Goal: Task Accomplishment & Management: Use online tool/utility

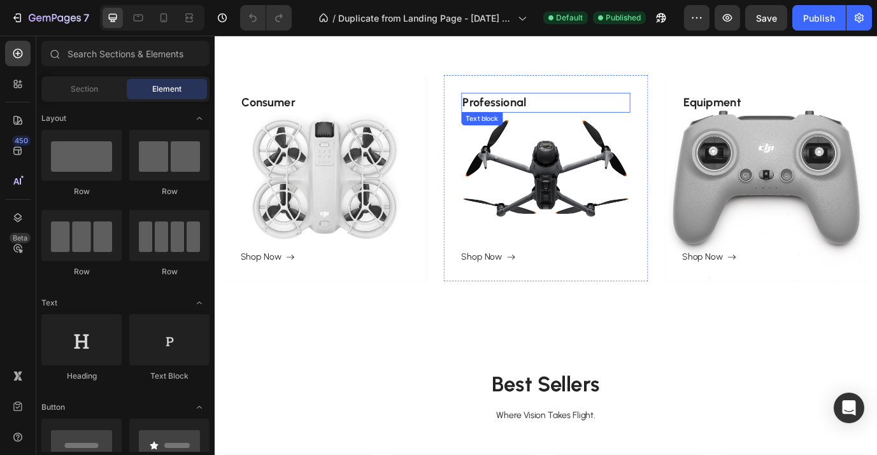
scroll to position [511, 0]
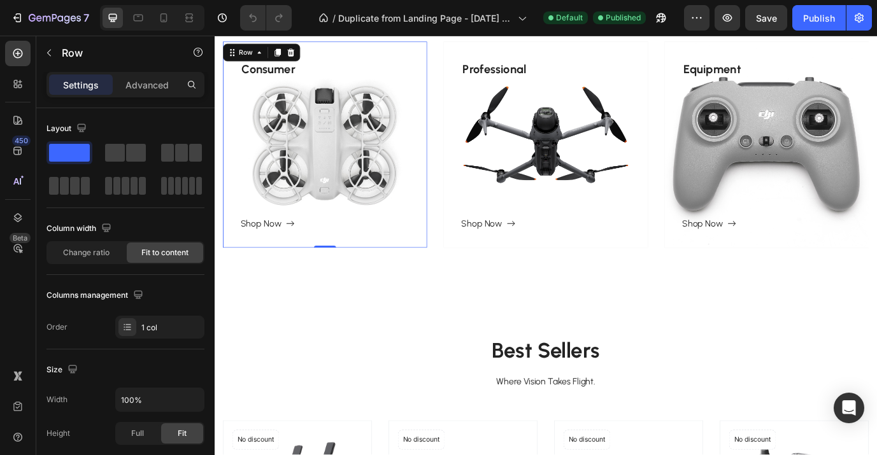
click at [357, 164] on div "Consumer Text block Shop Now Button Row 0" at bounding box center [342, 162] width 236 height 238
click at [343, 160] on div "Consumer Text block Shop Now Button Row 0" at bounding box center [342, 162] width 236 height 238
click at [254, 54] on div "Row" at bounding box center [250, 55] width 21 height 11
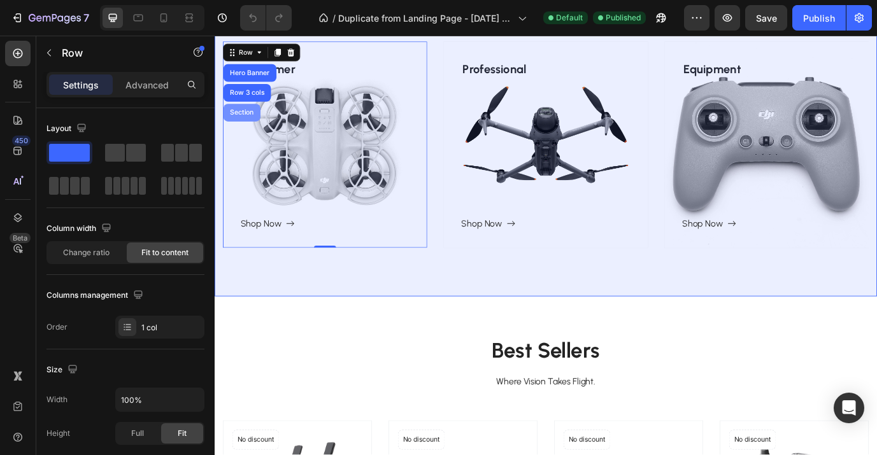
click at [238, 122] on div "Section" at bounding box center [246, 125] width 32 height 8
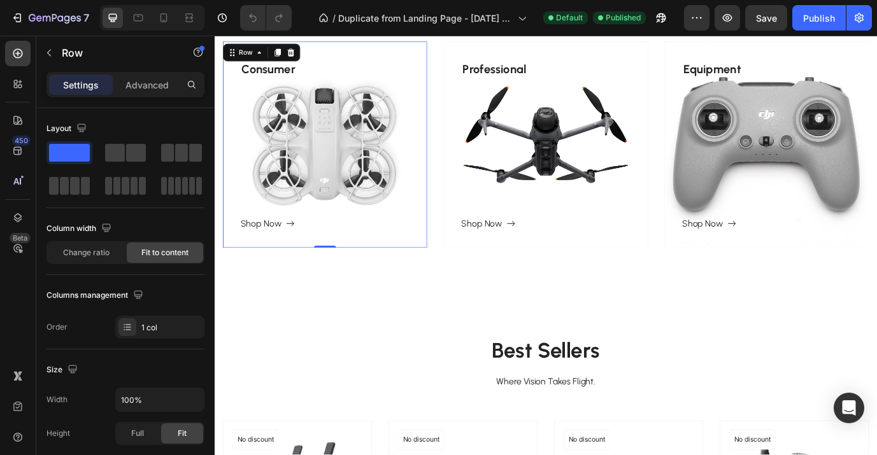
click at [340, 138] on div "Consumer Text block Shop Now Button Row 0" at bounding box center [342, 162] width 236 height 238
click at [246, 51] on div "Row" at bounding box center [250, 55] width 21 height 11
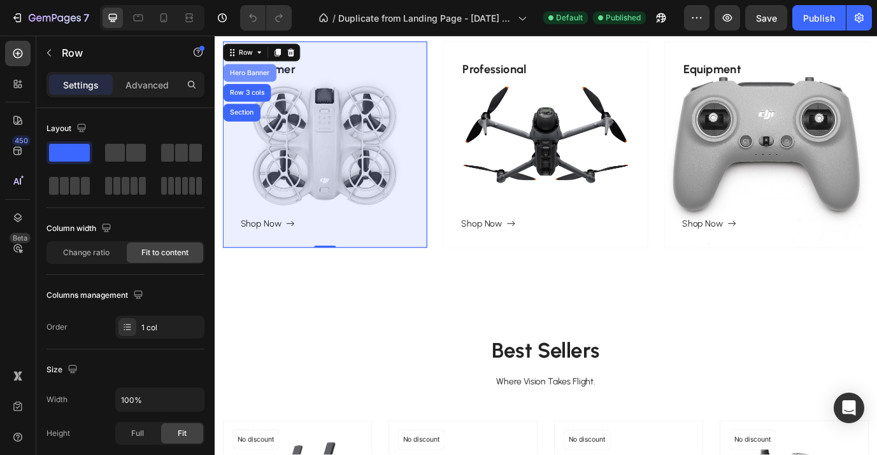
click at [250, 87] on div "Hero Banner" at bounding box center [255, 79] width 61 height 20
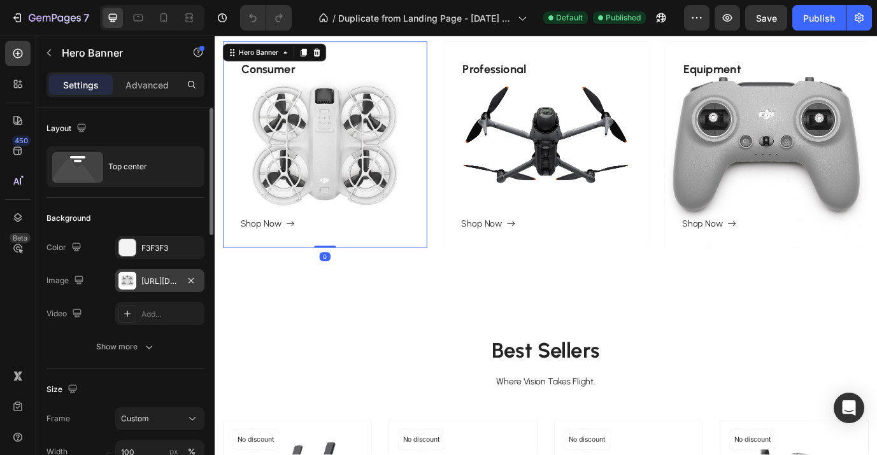
click at [168, 275] on div "[URL][DOMAIN_NAME]" at bounding box center [159, 280] width 89 height 23
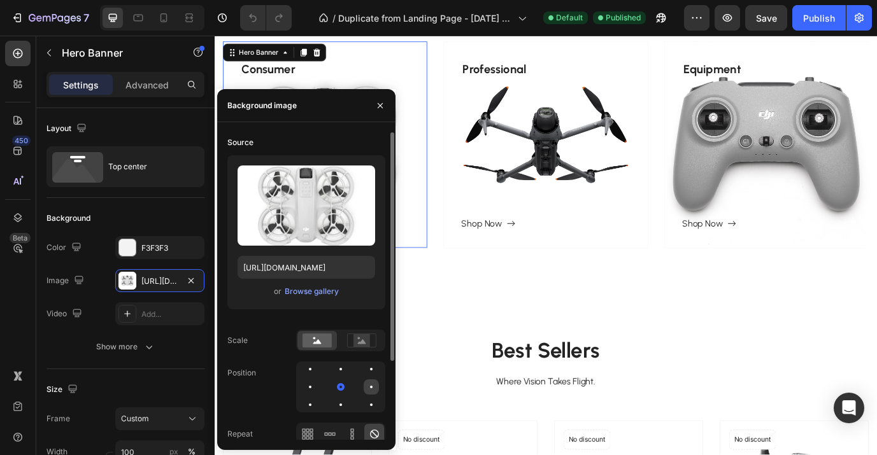
click at [318, 397] on div at bounding box center [310, 404] width 15 height 15
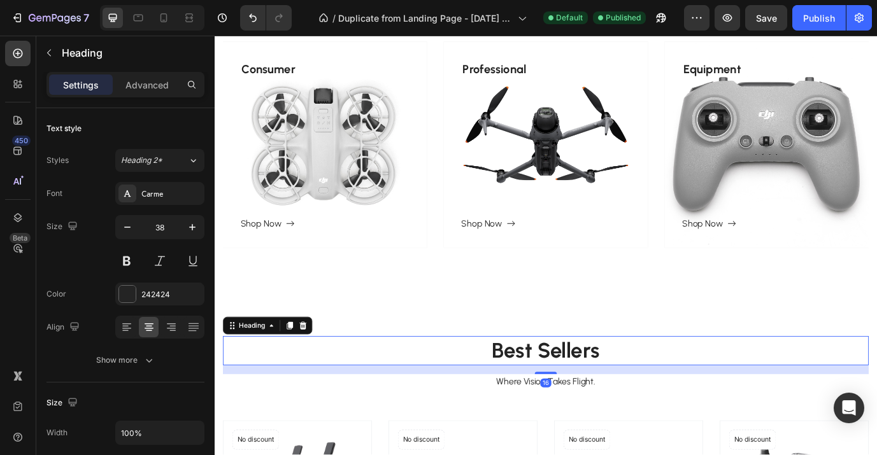
click at [466, 415] on h2 "Best Sellers" at bounding box center [596, 400] width 745 height 34
click at [190, 9] on div at bounding box center [189, 18] width 20 height 20
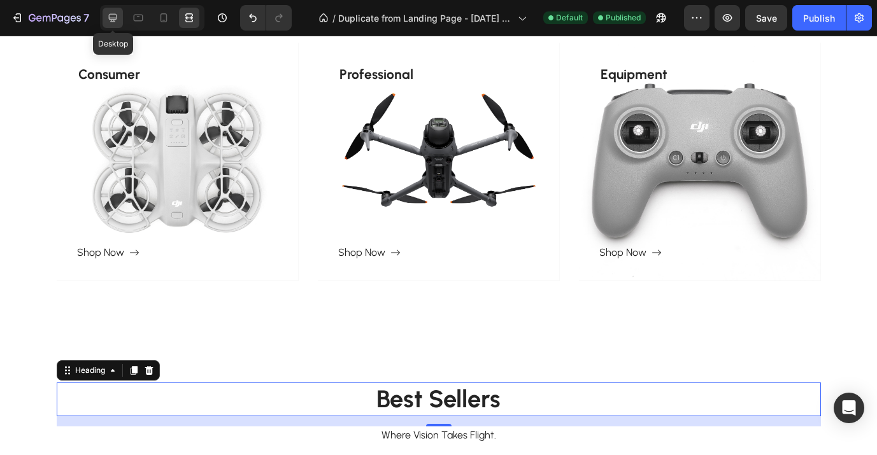
click at [116, 18] on icon at bounding box center [113, 18] width 8 height 8
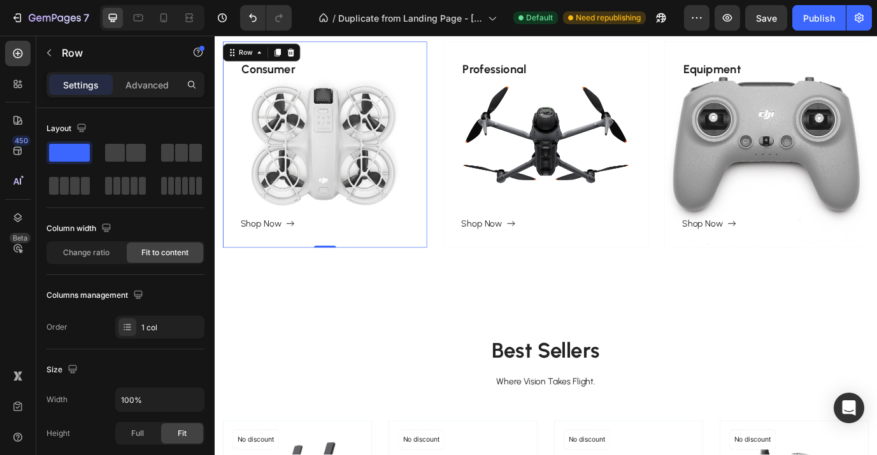
click at [274, 189] on div "Consumer Text block Shop Now Button" at bounding box center [277, 161] width 64 height 197
click at [249, 54] on div "Row" at bounding box center [250, 55] width 21 height 11
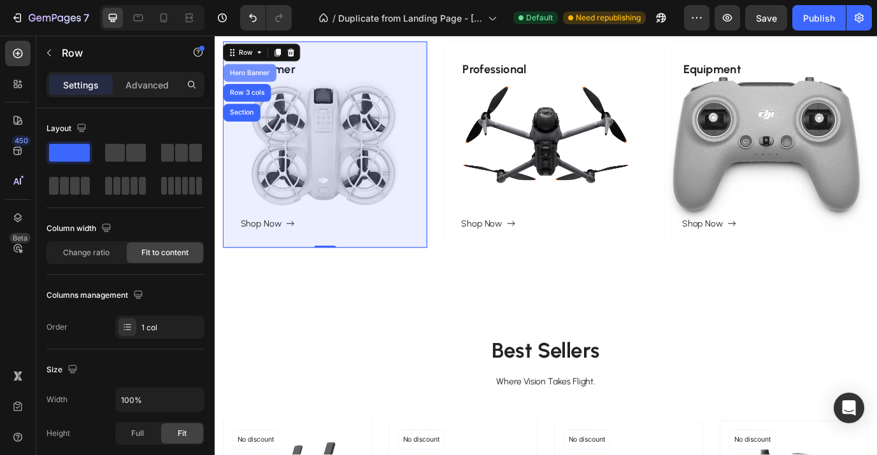
click at [255, 85] on div "Hero Banner" at bounding box center [255, 79] width 61 height 20
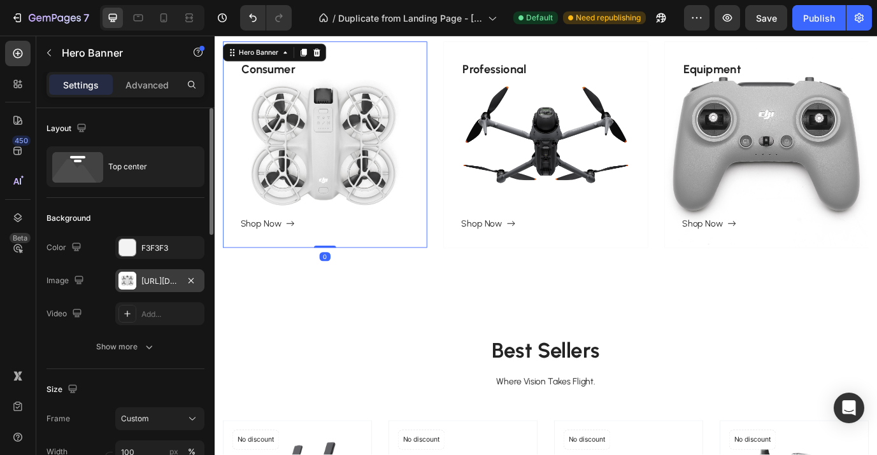
click at [153, 275] on div "[URL][DOMAIN_NAME]" at bounding box center [159, 280] width 89 height 23
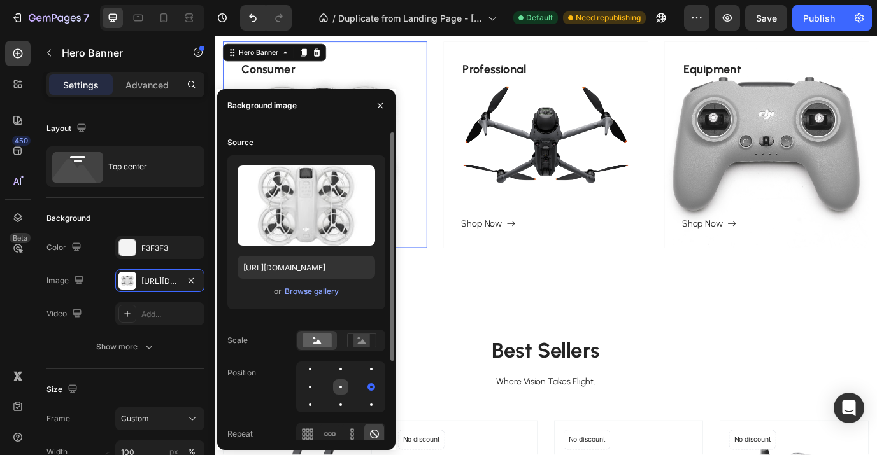
click at [364, 391] on div at bounding box center [371, 387] width 15 height 15
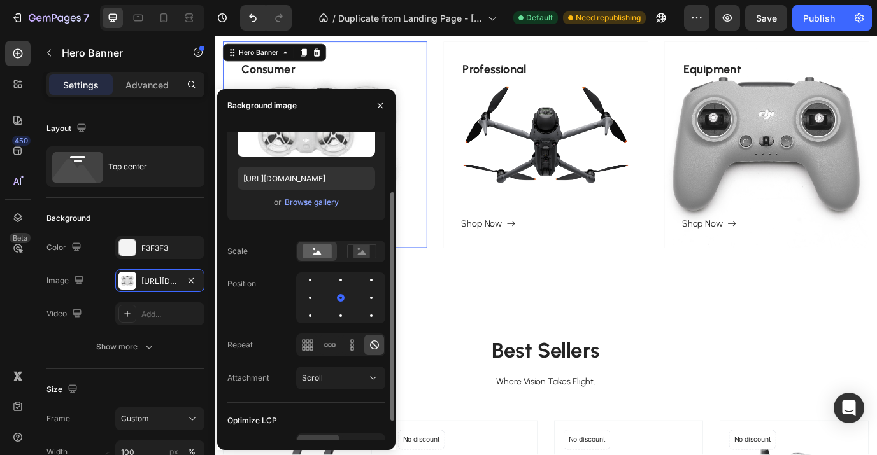
scroll to position [106, 0]
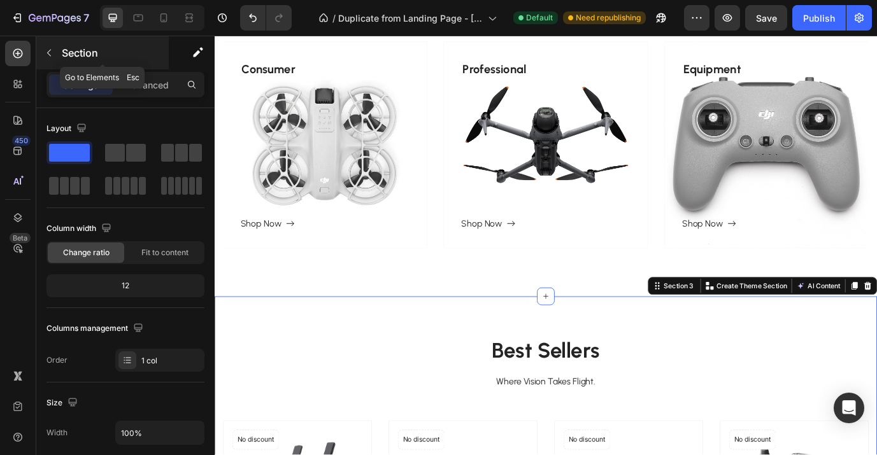
click at [54, 48] on button "button" at bounding box center [49, 53] width 20 height 20
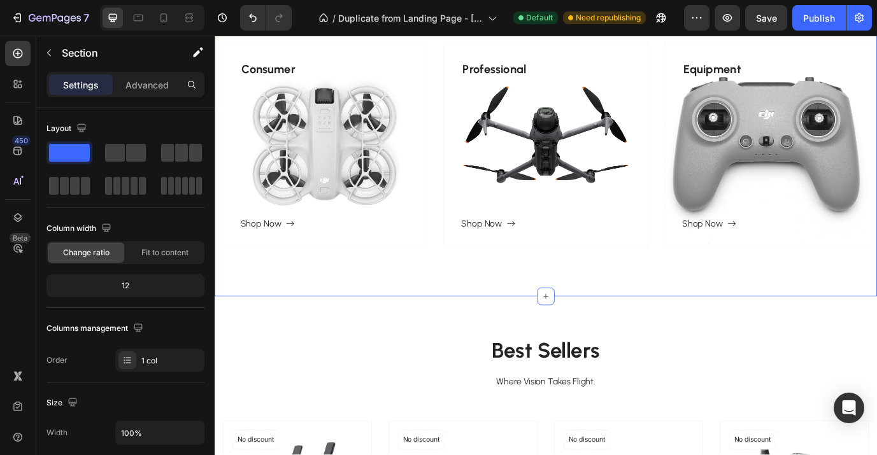
click at [285, 309] on div "Title Line Consumer Text block Shop Now Button Row Hero Banner Professional Tex…" at bounding box center [597, 167] width 764 height 340
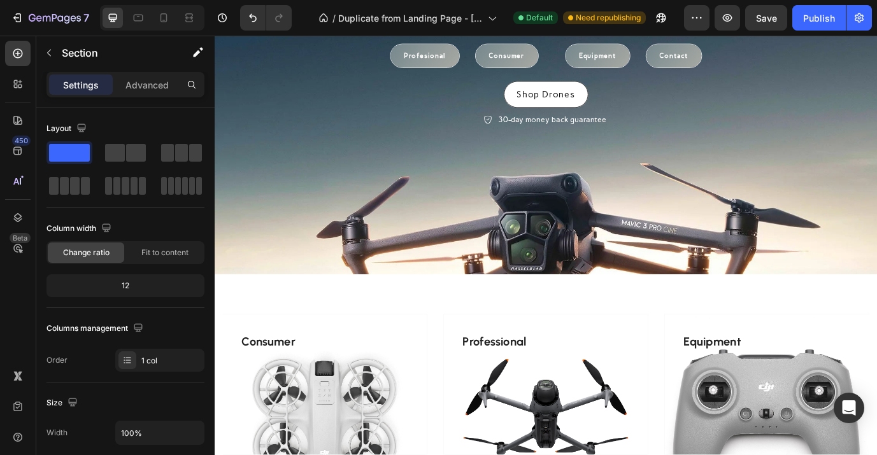
scroll to position [0, 0]
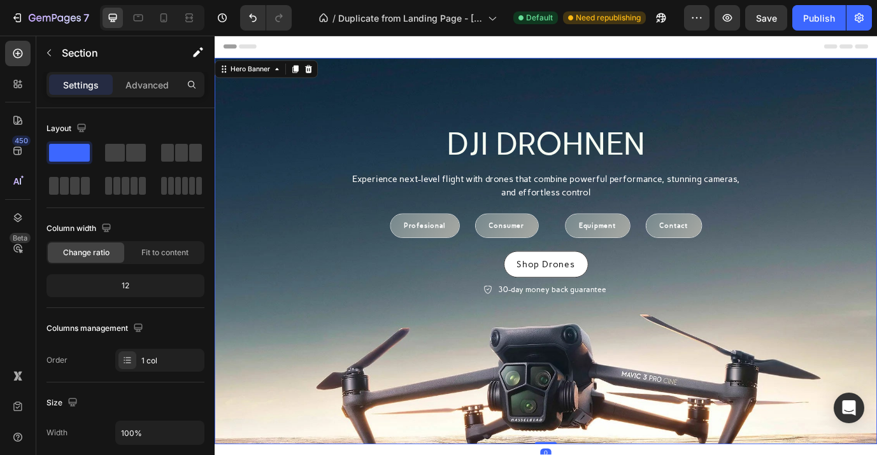
click at [294, 269] on div "DJI DROHNEN Heading Experience next-level flight with drones that combine power…" at bounding box center [596, 217] width 745 height 240
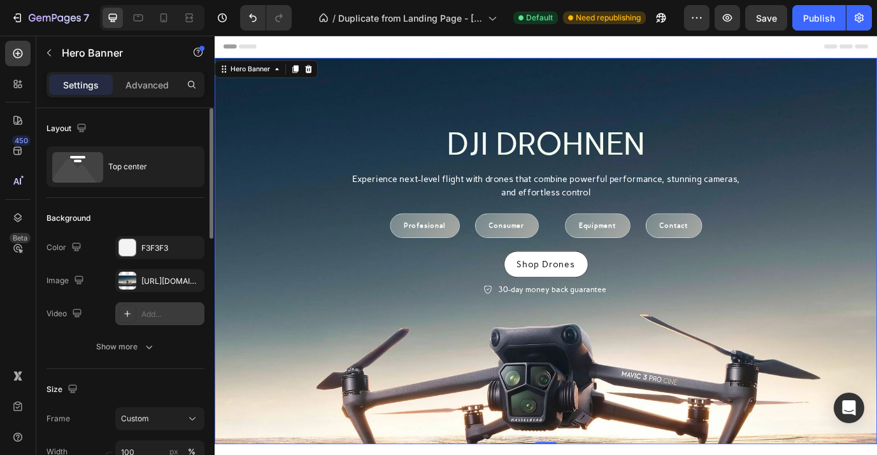
click at [125, 314] on icon at bounding box center [127, 314] width 6 height 6
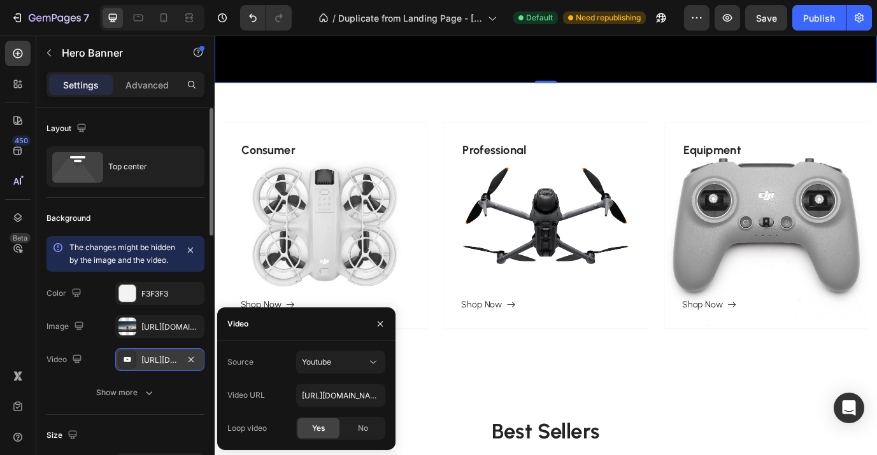
scroll to position [415, 0]
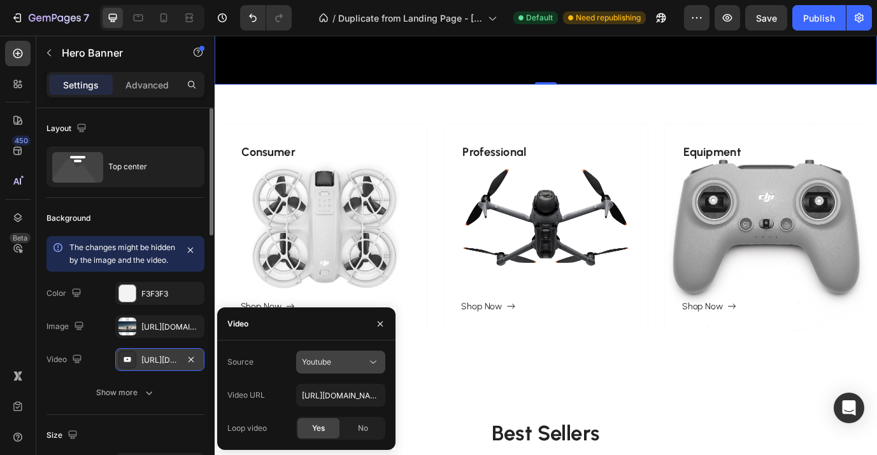
click at [311, 369] on button "Youtube" at bounding box center [340, 362] width 89 height 23
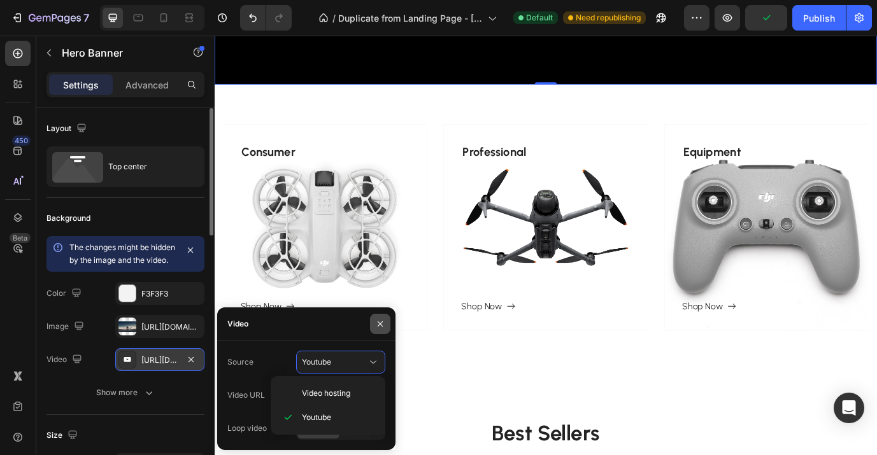
click at [377, 320] on icon "button" at bounding box center [380, 324] width 10 height 10
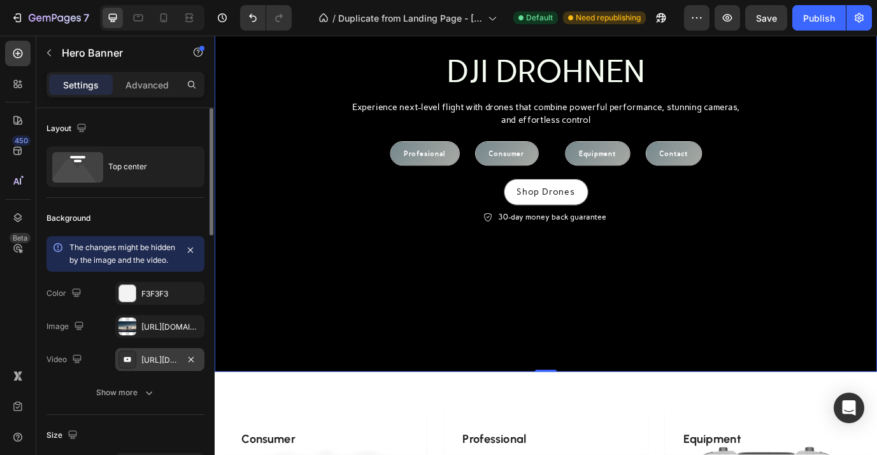
scroll to position [107, 0]
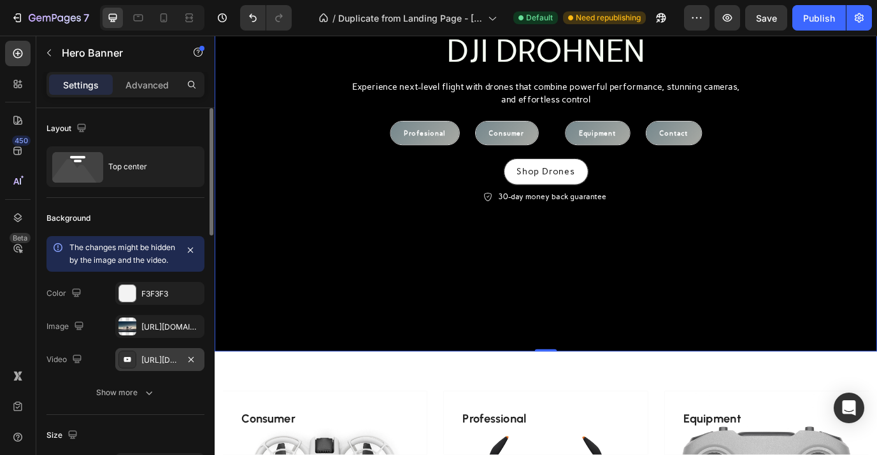
click at [150, 366] on div "[URL][DOMAIN_NAME]" at bounding box center [159, 360] width 37 height 11
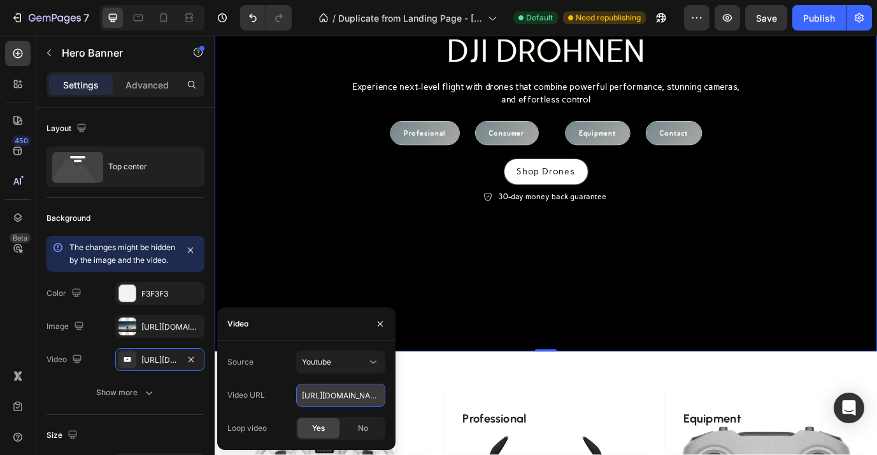
click at [307, 401] on input "[URL][DOMAIN_NAME]" at bounding box center [340, 395] width 89 height 23
paste input "uov1c1c8DKA"
type input "[URL][DOMAIN_NAME]"
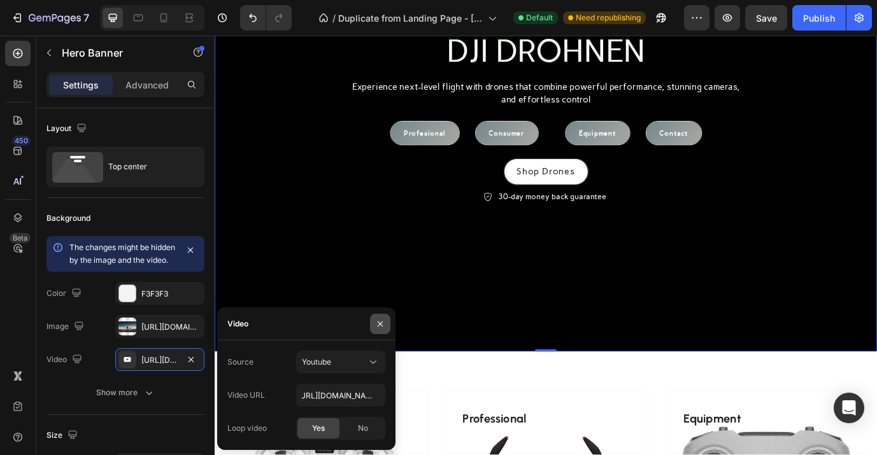
click at [378, 321] on icon "button" at bounding box center [380, 323] width 5 height 5
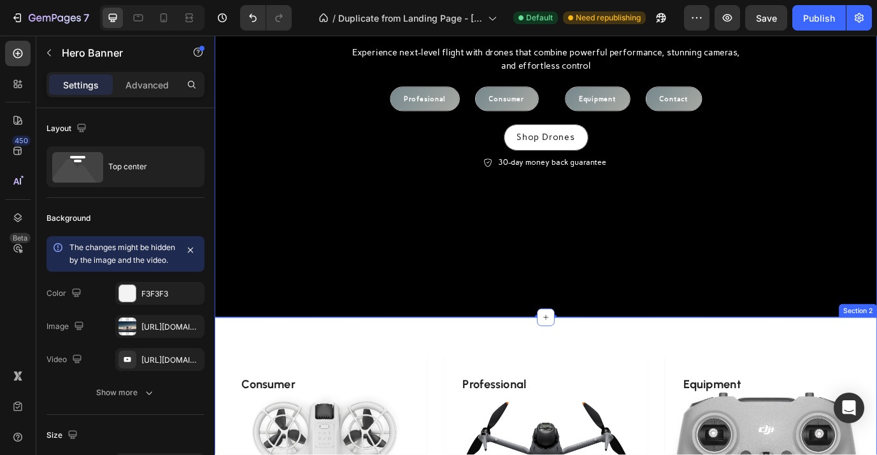
scroll to position [150, 0]
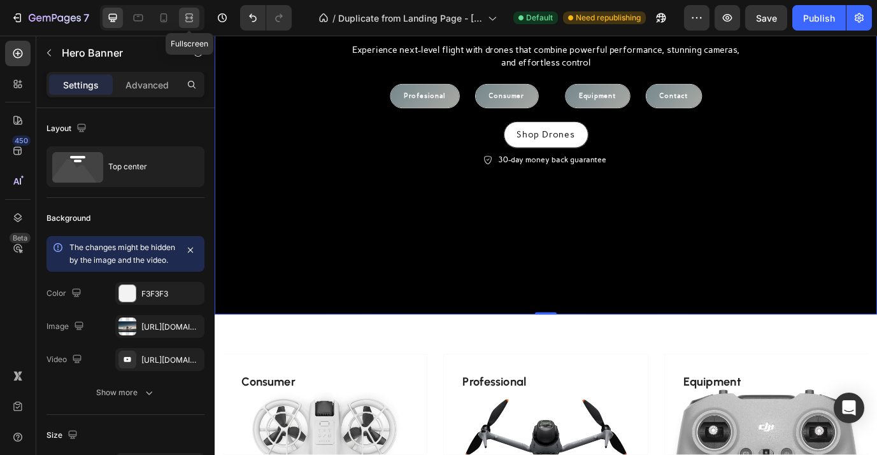
click at [187, 24] on icon at bounding box center [189, 17] width 13 height 13
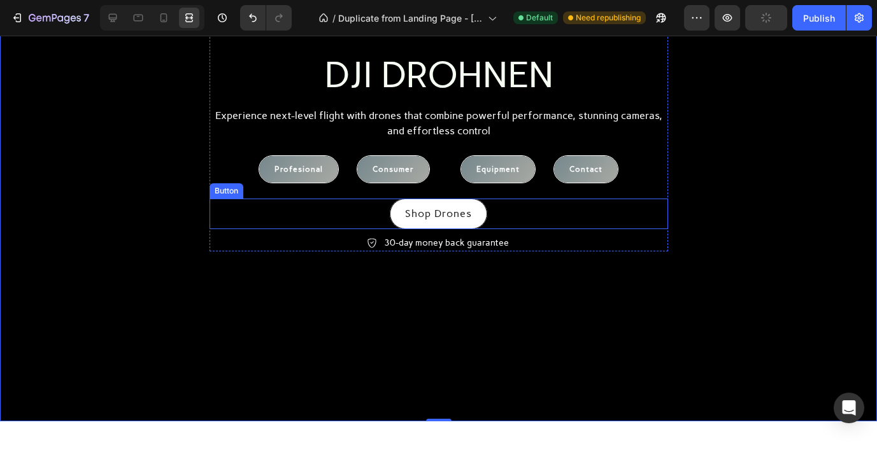
scroll to position [81, 0]
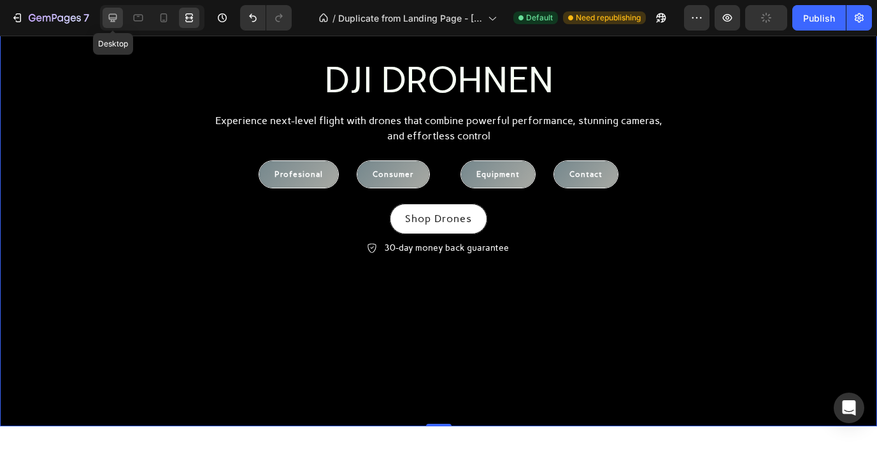
click at [112, 18] on icon at bounding box center [112, 17] width 13 height 13
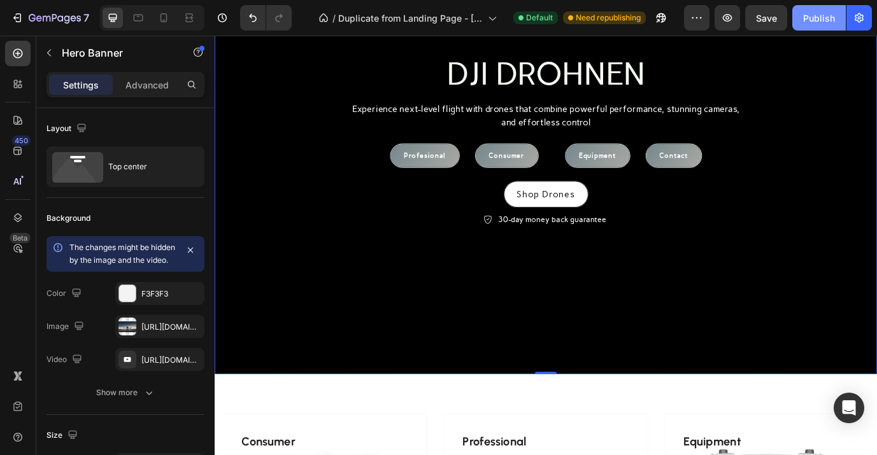
click at [813, 20] on div "Publish" at bounding box center [819, 17] width 32 height 13
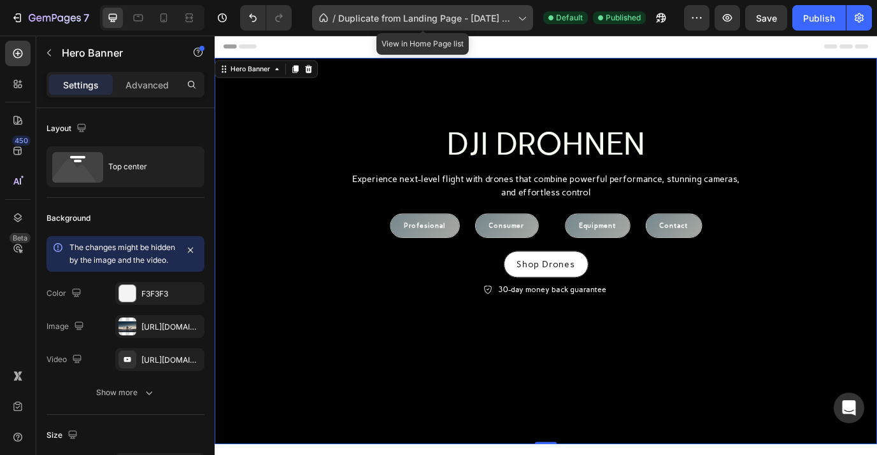
click at [370, 13] on span "Duplicate from Landing Page - [DATE] 08:28:57" at bounding box center [425, 17] width 175 height 13
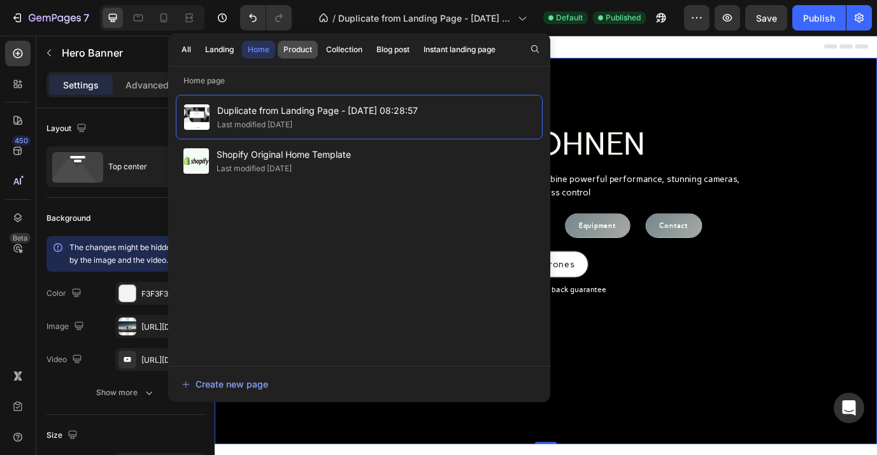
click at [287, 51] on div "Product" at bounding box center [297, 49] width 29 height 11
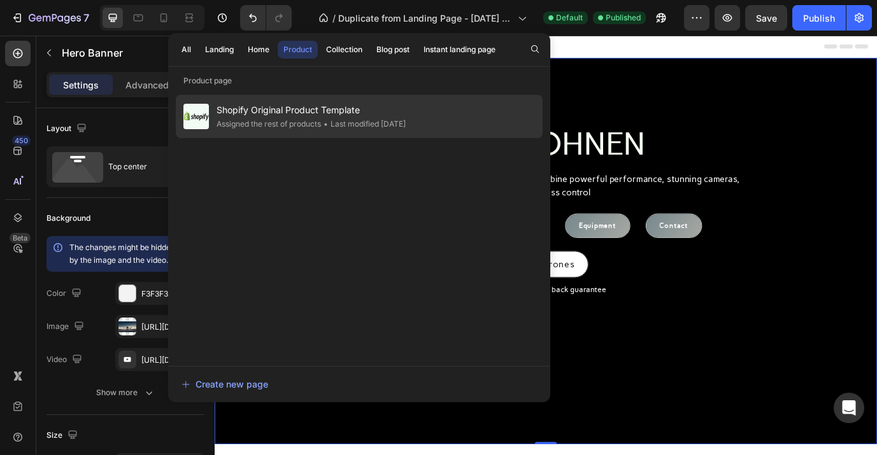
click at [321, 122] on div "Assigned the rest of products" at bounding box center [363, 124] width 85 height 13
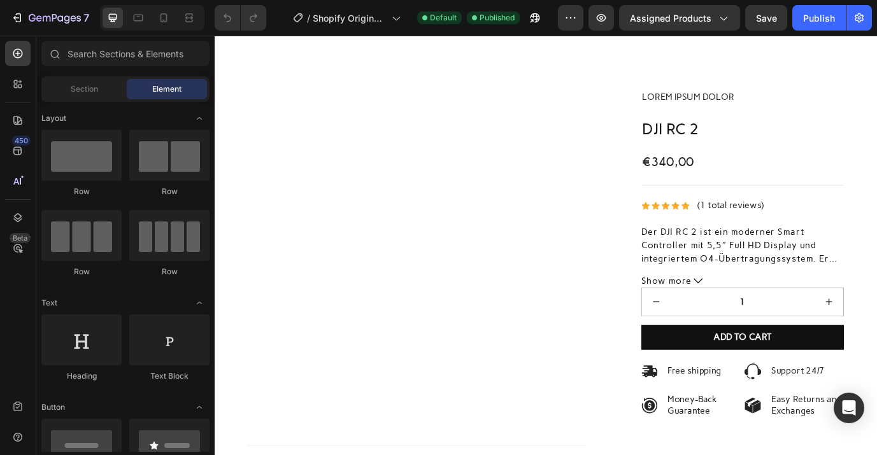
scroll to position [136, 0]
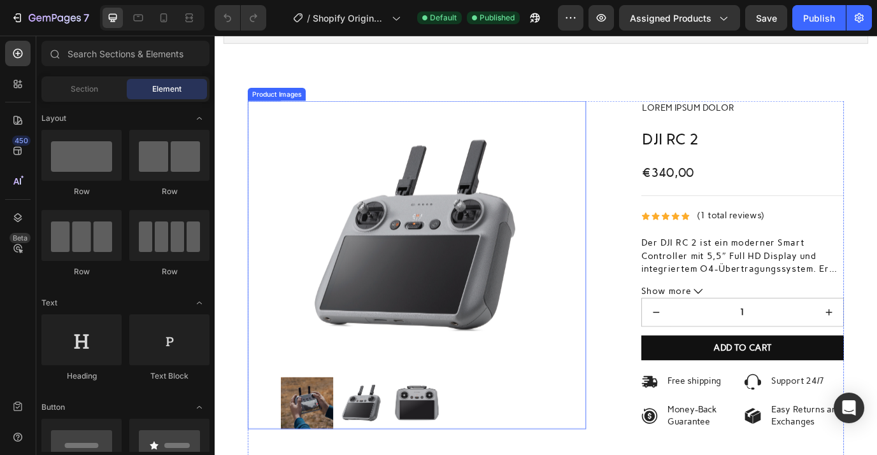
click at [564, 280] on img at bounding box center [448, 268] width 314 height 314
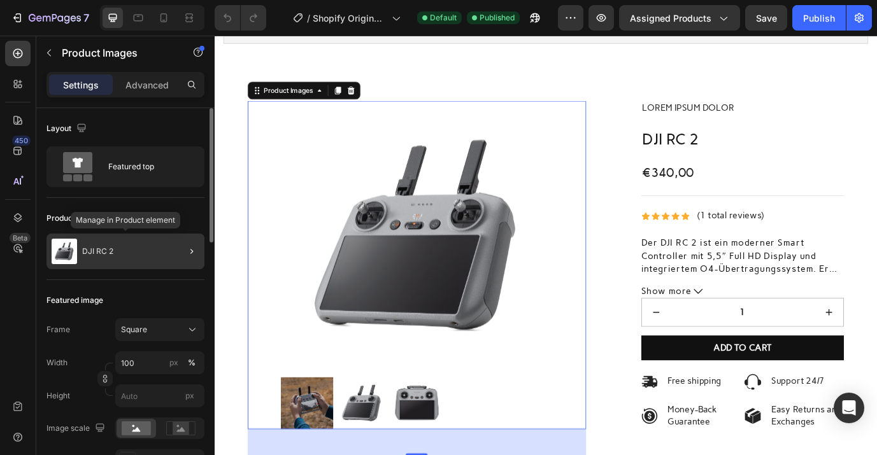
click at [131, 253] on div "DJI RC 2" at bounding box center [125, 252] width 158 height 36
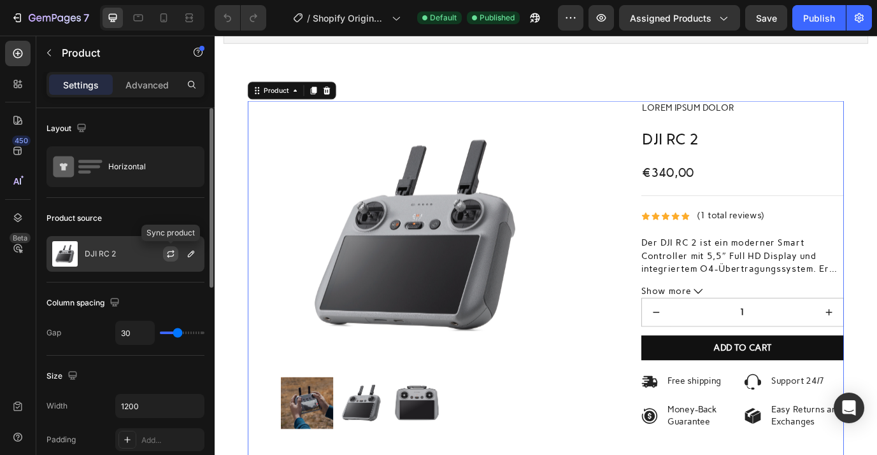
click at [171, 255] on icon "button" at bounding box center [171, 254] width 10 height 10
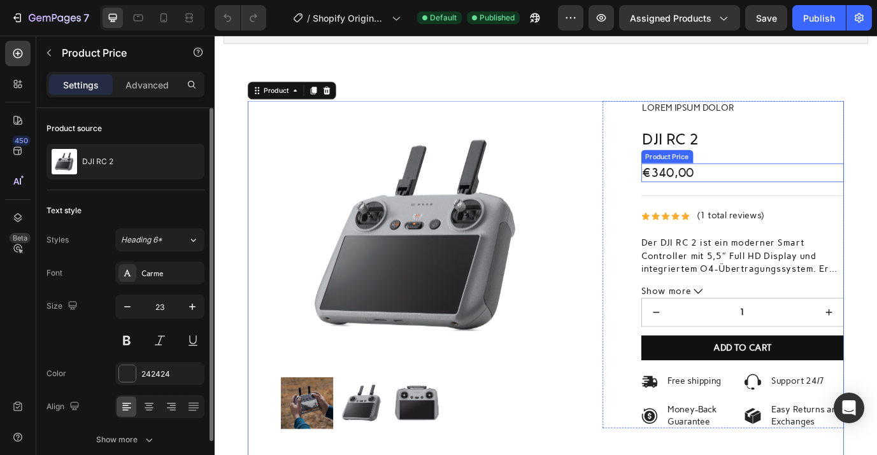
click at [729, 190] on div "€340,00" at bounding box center [824, 194] width 234 height 22
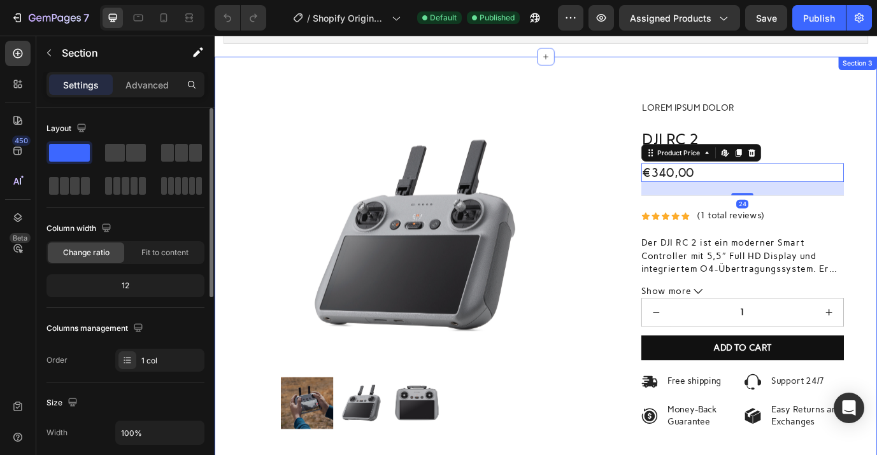
click at [688, 103] on div "Product Images Product Overview How to Use Skin Type & Concern Ingredients Othe…" at bounding box center [597, 437] width 764 height 753
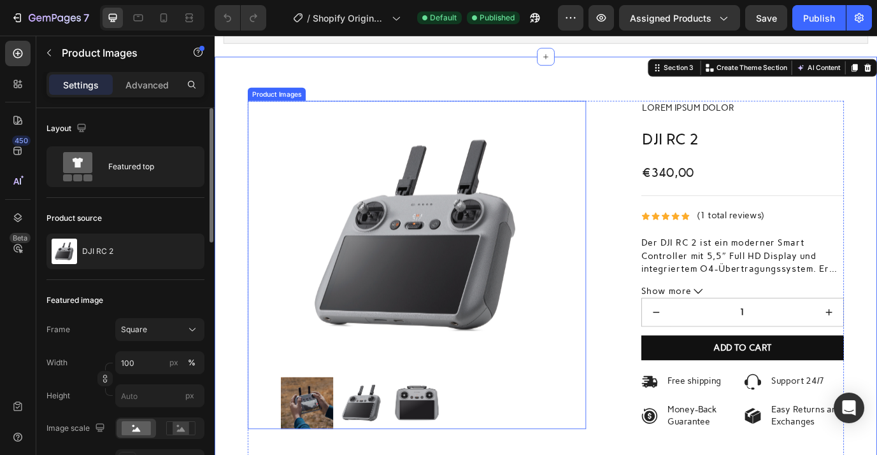
click at [604, 210] on img at bounding box center [448, 268] width 314 height 314
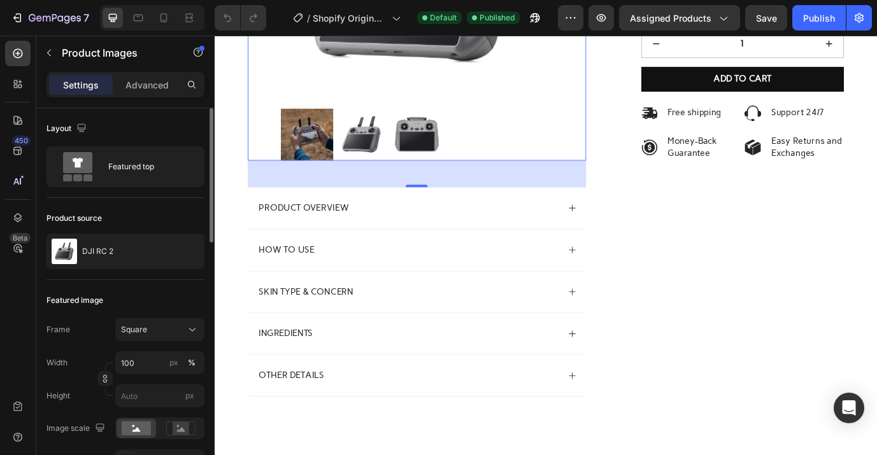
scroll to position [467, 0]
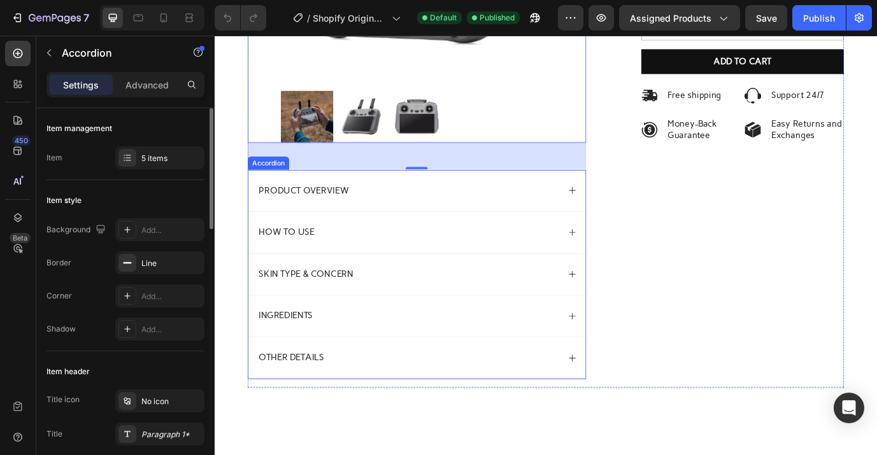
click at [448, 328] on div "Skin Type & Concern" at bounding box center [447, 312] width 389 height 48
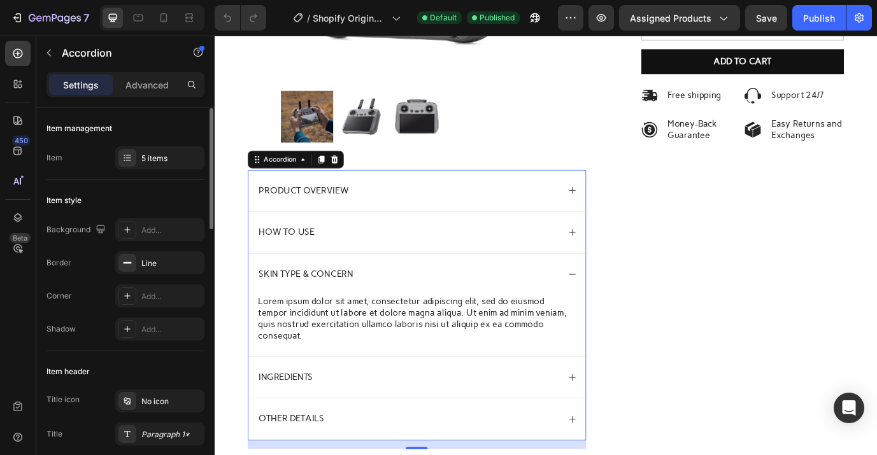
click at [253, 217] on div "Product Overview How to Use Skin Type & Concern Lorem ipsum dolor sit amet, con…" at bounding box center [448, 347] width 390 height 312
click at [127, 158] on icon at bounding box center [127, 158] width 10 height 10
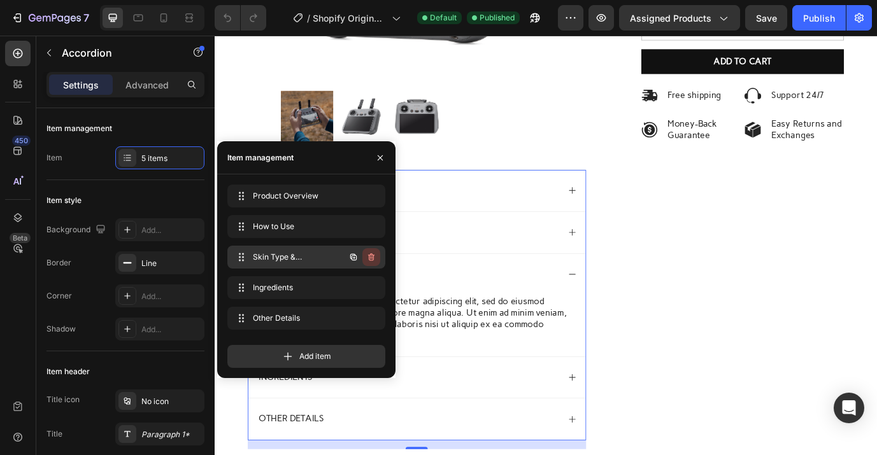
click at [371, 260] on icon "button" at bounding box center [371, 257] width 6 height 8
click at [368, 260] on div "Delete" at bounding box center [363, 257] width 24 height 11
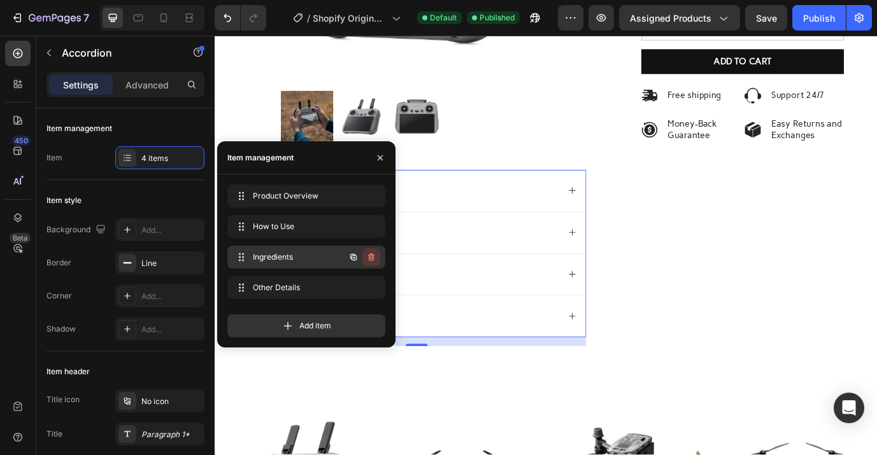
click at [377, 257] on button "button" at bounding box center [371, 257] width 18 height 18
click at [370, 259] on div "Delete" at bounding box center [363, 257] width 24 height 11
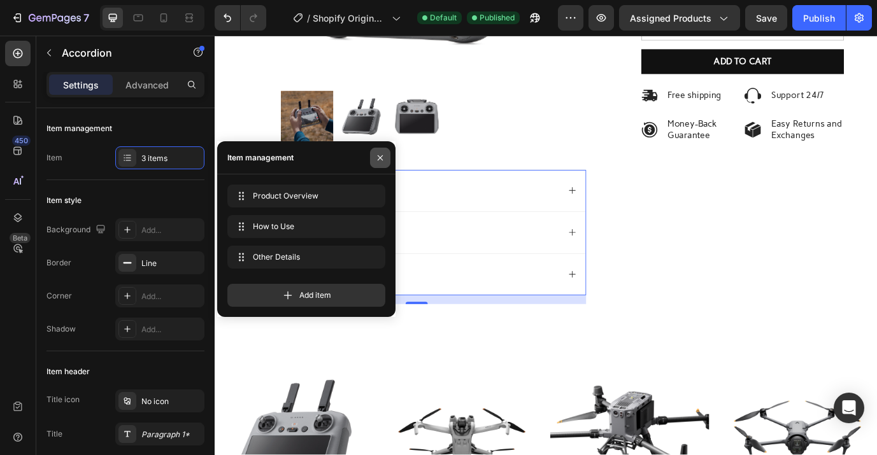
click at [376, 152] on button "button" at bounding box center [380, 158] width 20 height 20
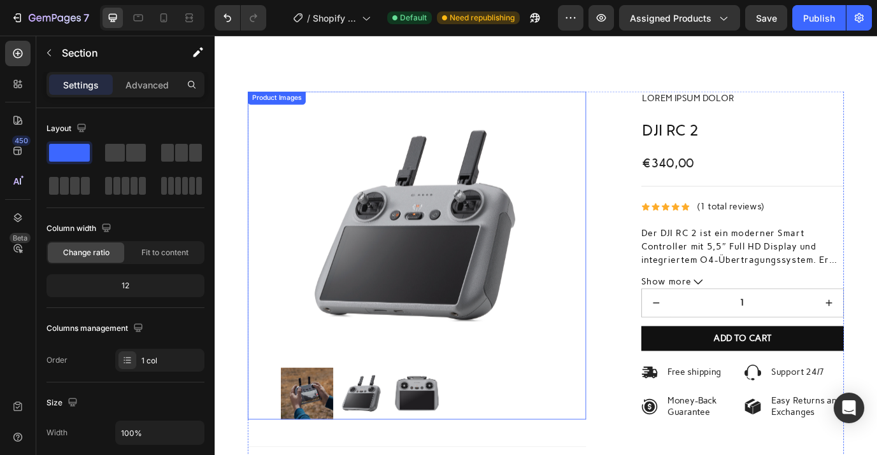
scroll to position [105, 0]
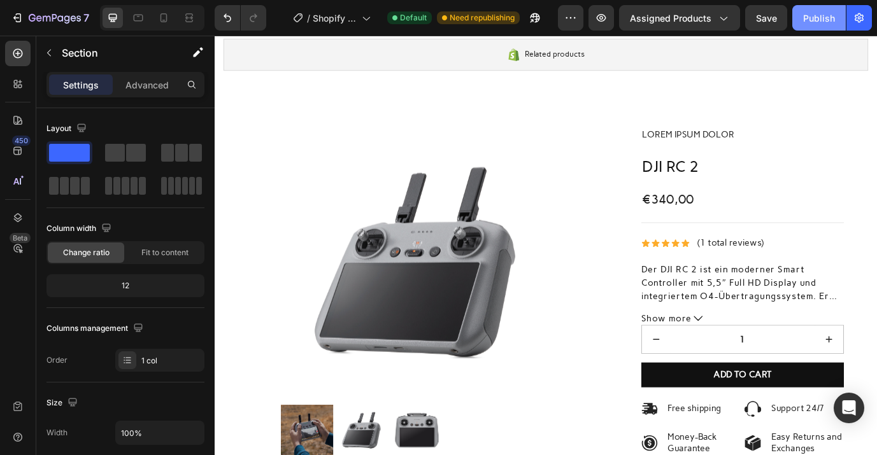
click at [813, 22] on div "Publish" at bounding box center [819, 17] width 32 height 13
